Goal: Navigation & Orientation: Find specific page/section

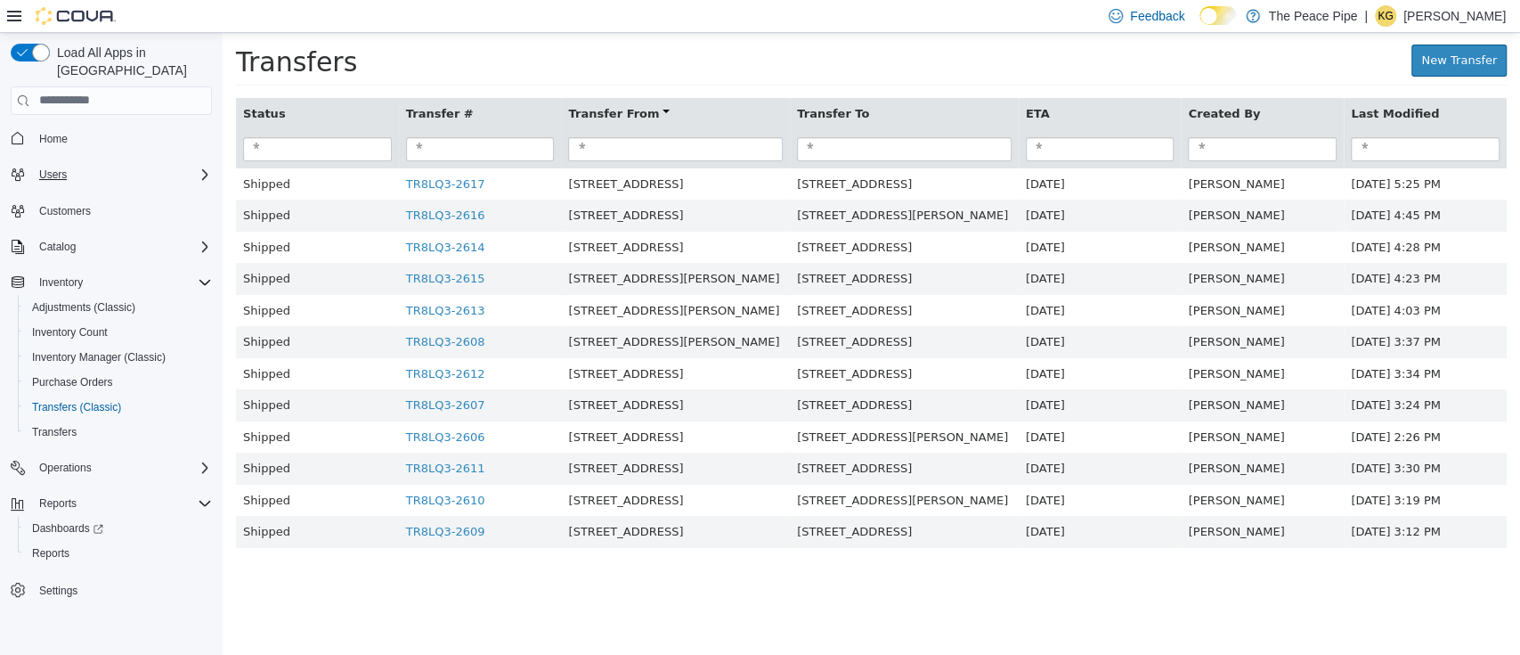
click at [199, 167] on icon "Complex example" at bounding box center [205, 174] width 14 height 14
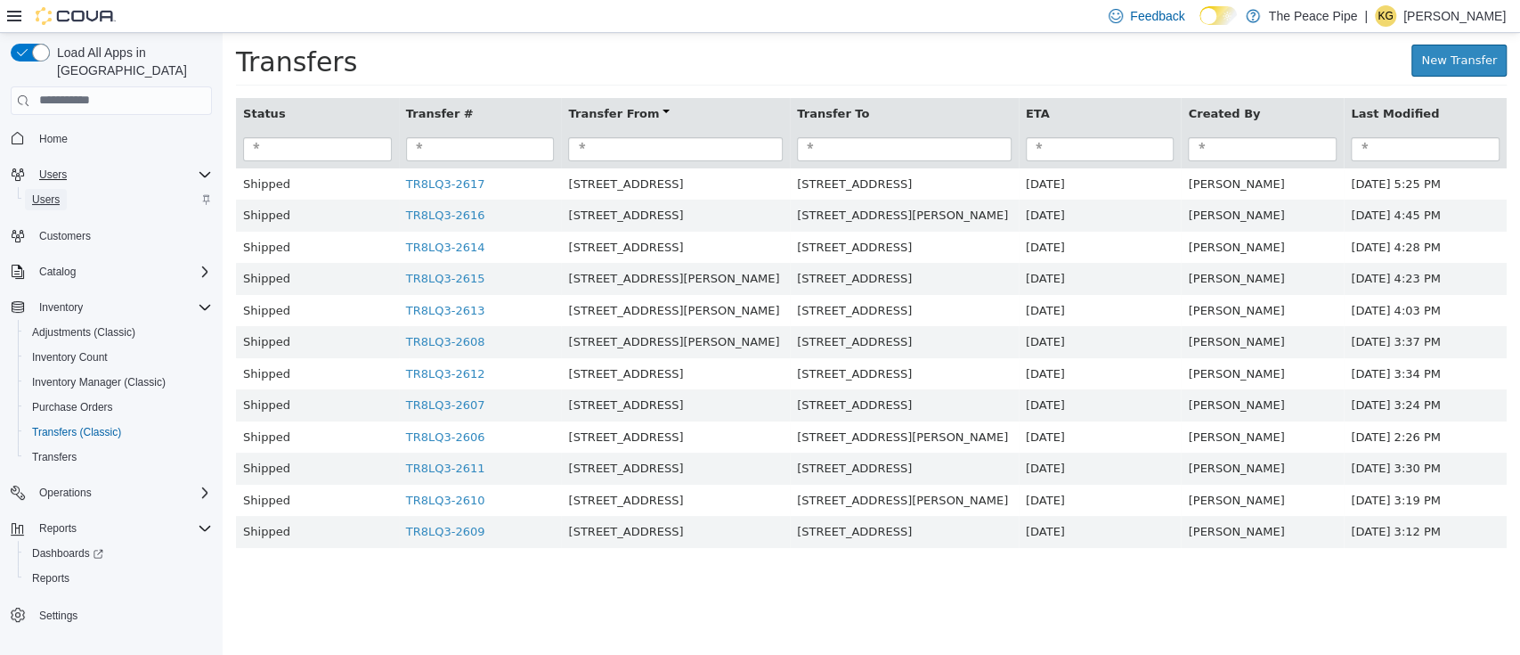
click at [46, 190] on span "Users" at bounding box center [46, 199] width 28 height 21
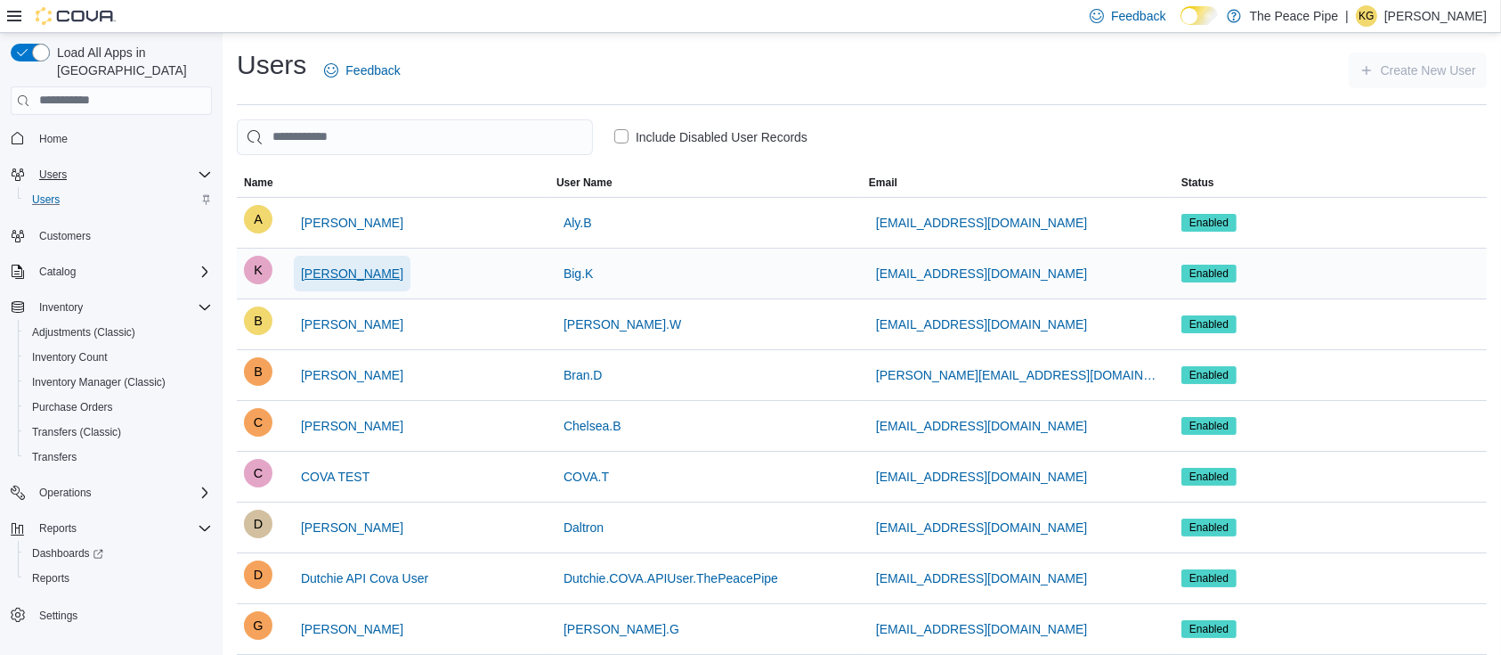
click at [324, 284] on span "[PERSON_NAME]" at bounding box center [352, 274] width 102 height 36
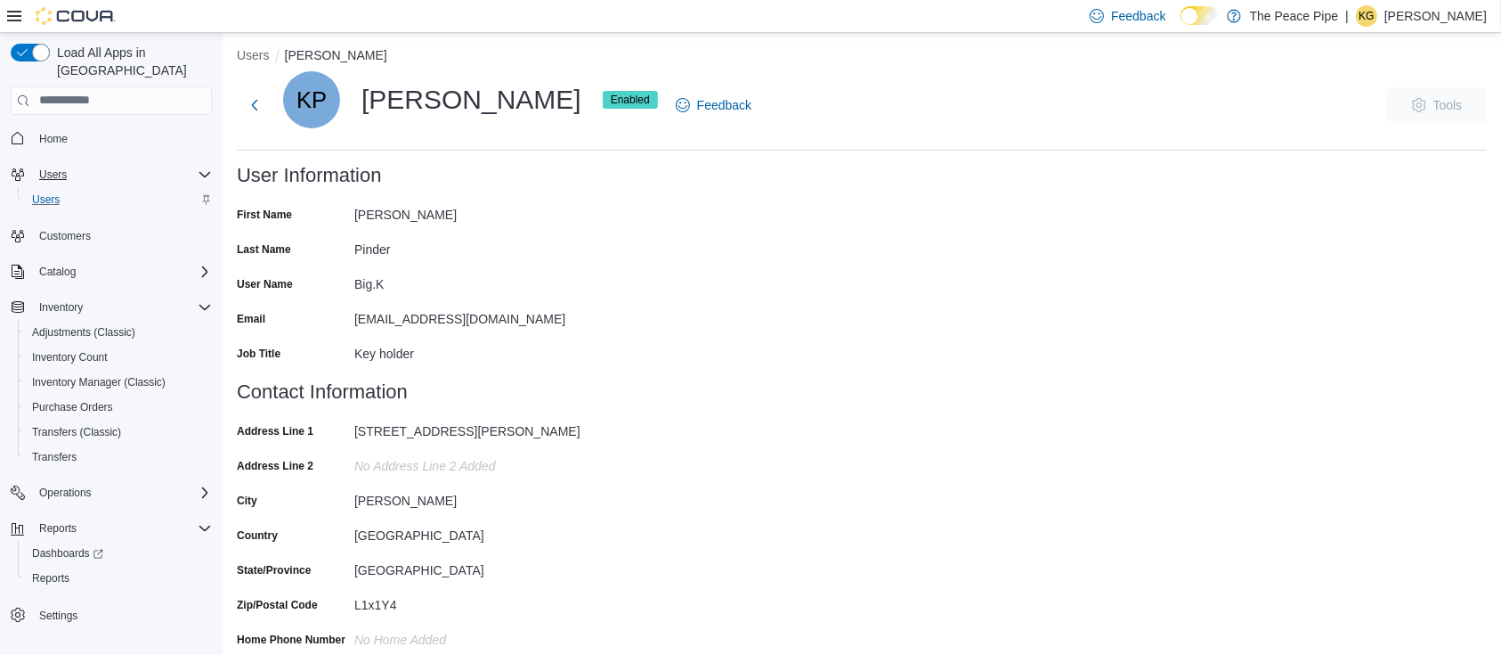
scroll to position [9, 0]
click at [252, 58] on button "Users" at bounding box center [253, 54] width 33 height 14
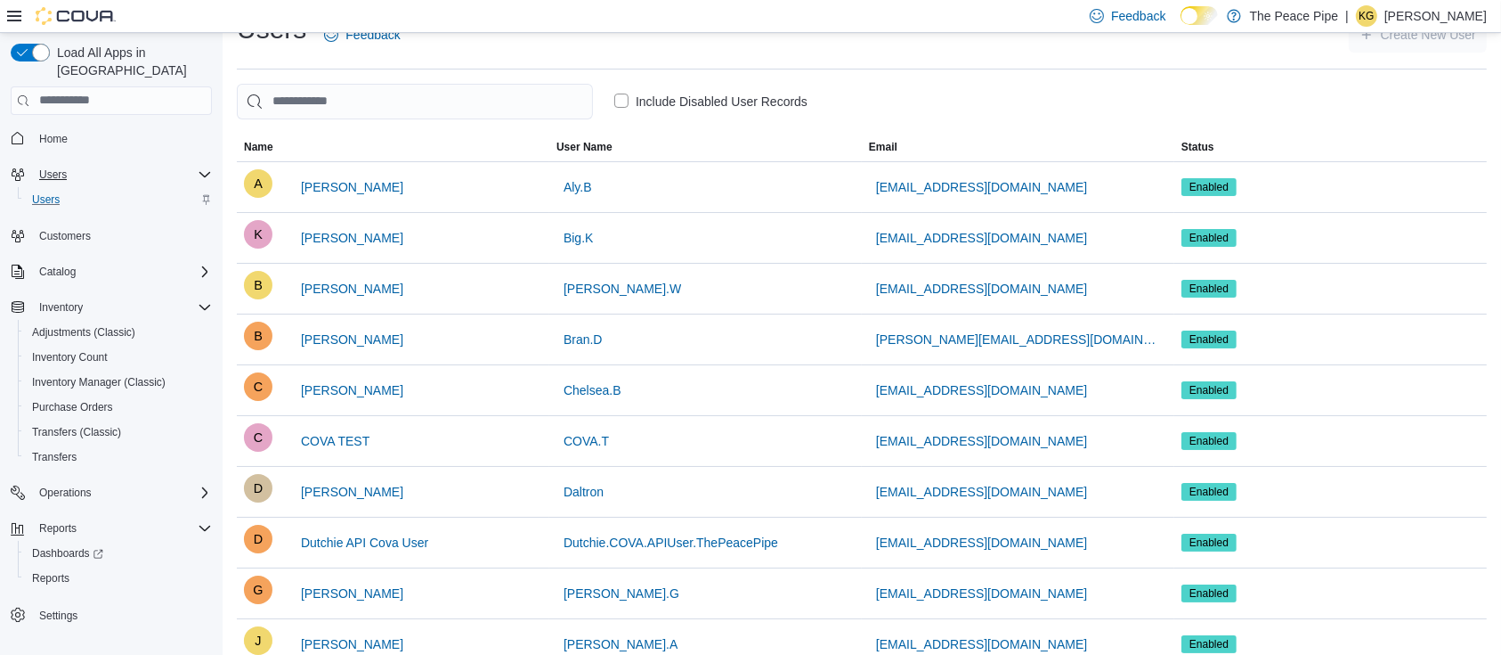
scroll to position [38, 0]
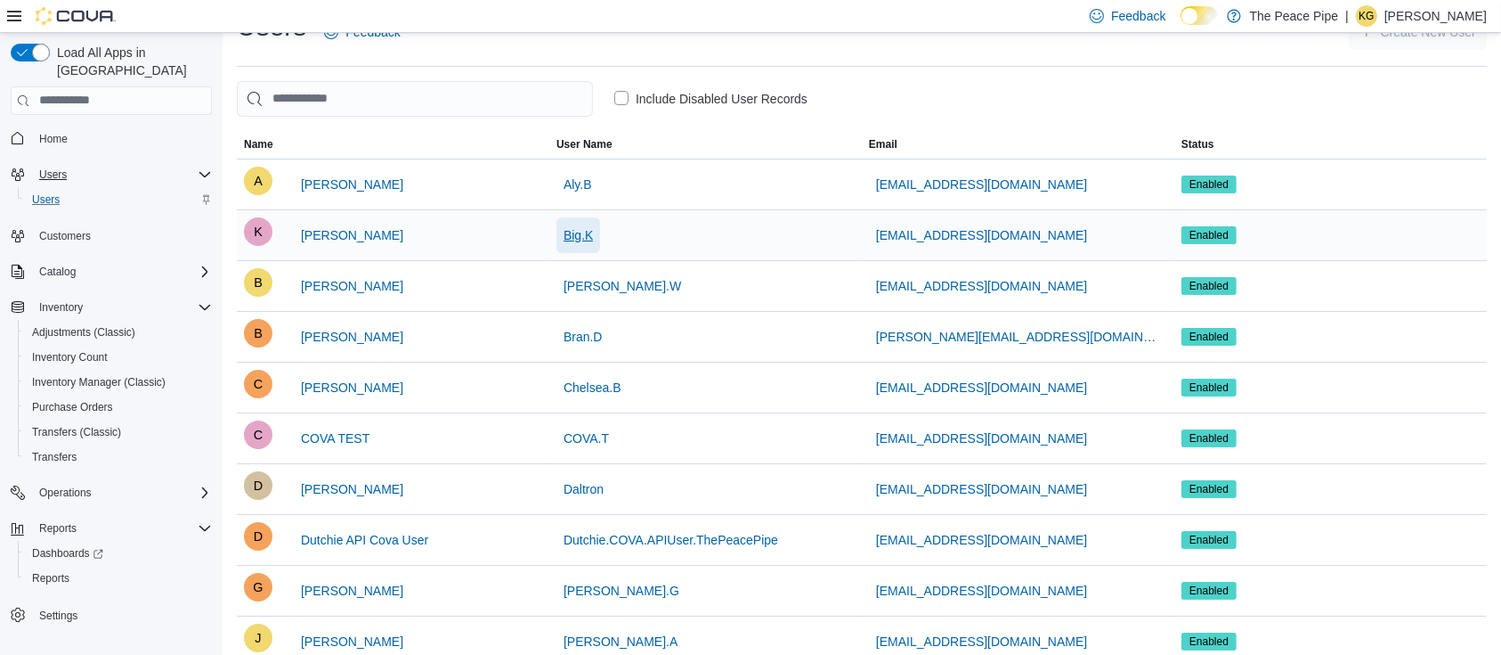
click at [577, 240] on span "Big.K" at bounding box center [578, 235] width 29 height 18
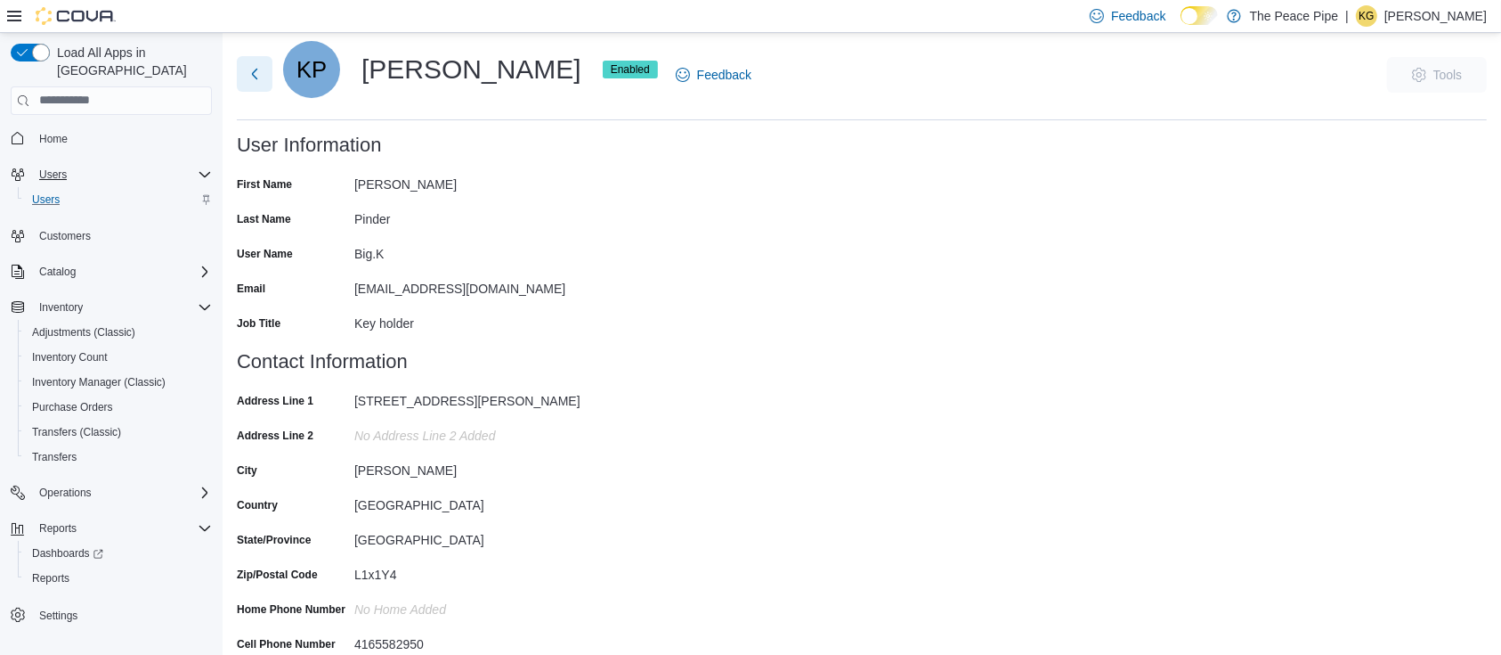
click at [242, 78] on button "Next" at bounding box center [255, 74] width 36 height 36
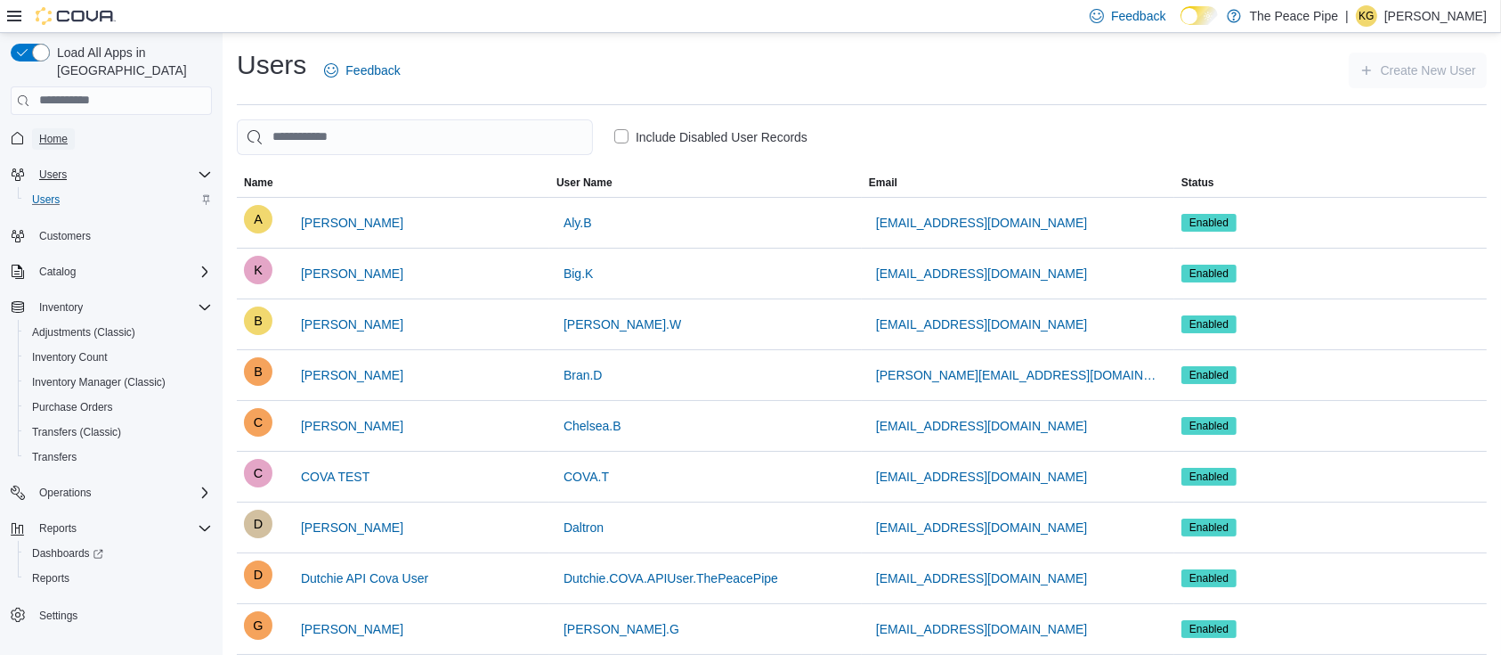
click at [43, 132] on span "Home" at bounding box center [53, 139] width 28 height 14
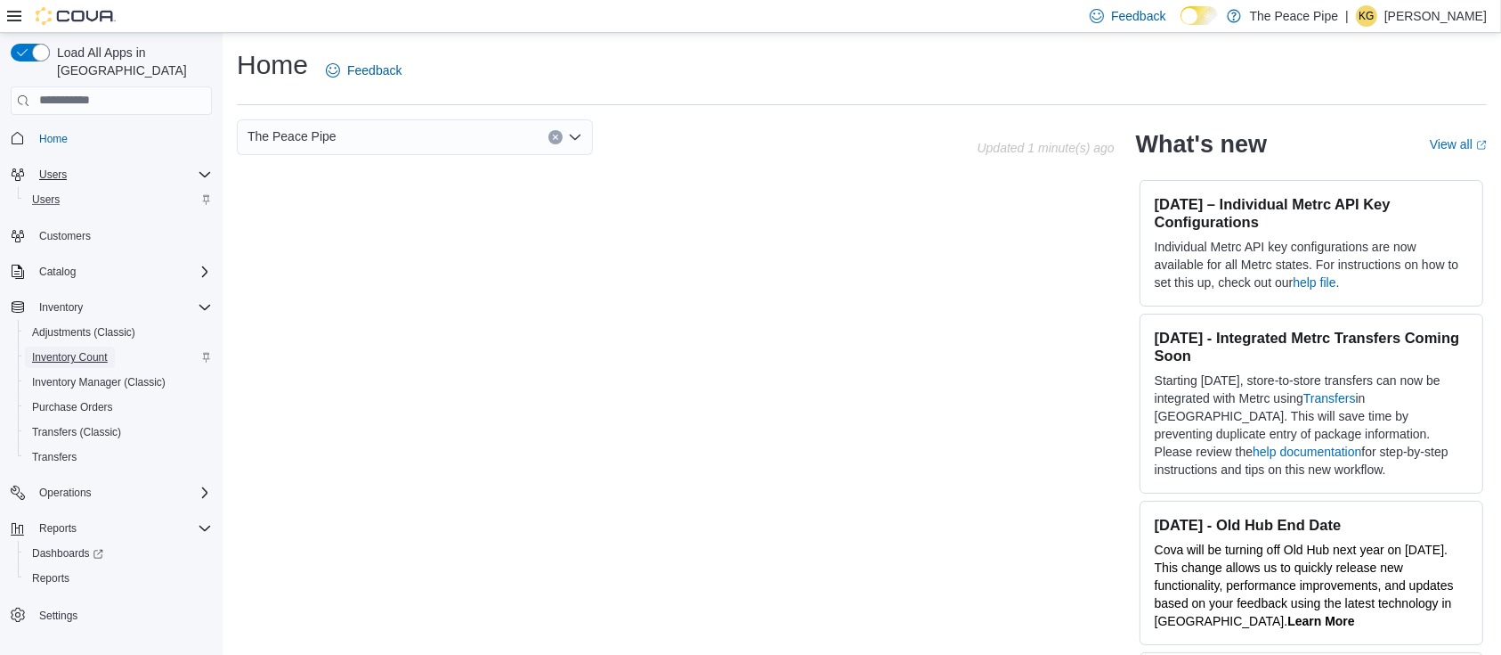
click at [82, 350] on span "Inventory Count" at bounding box center [70, 357] width 76 height 14
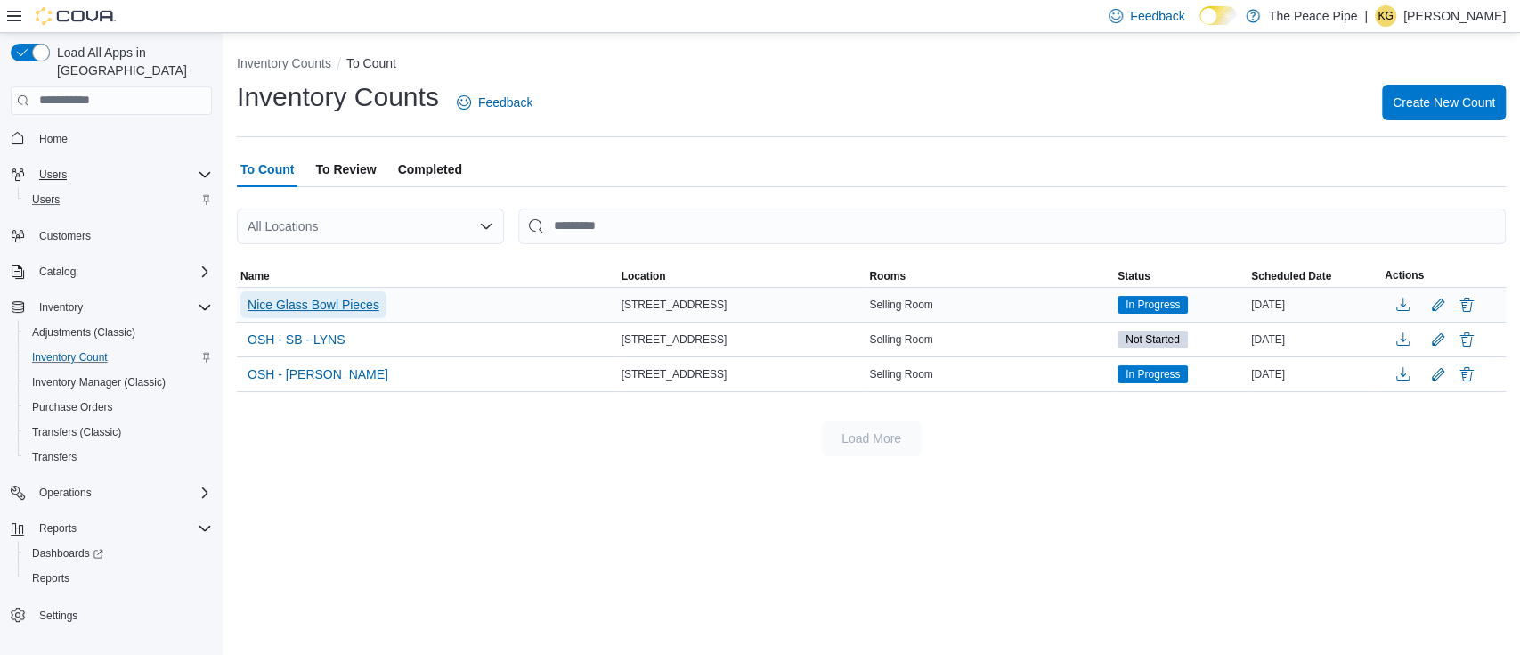
click at [370, 297] on span "Nice Glass Bowl Pieces" at bounding box center [314, 305] width 132 height 18
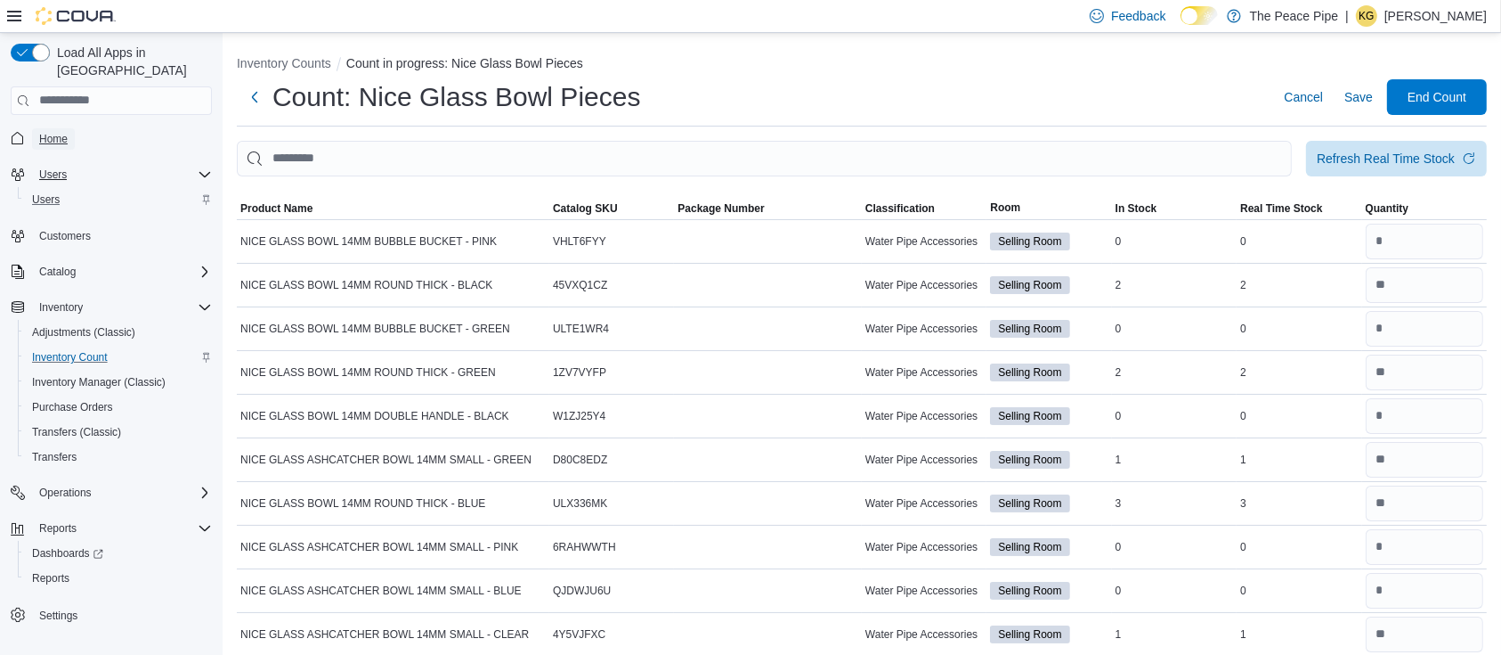
click at [53, 132] on span "Home" at bounding box center [53, 139] width 28 height 14
